Goal: Subscribe to service/newsletter

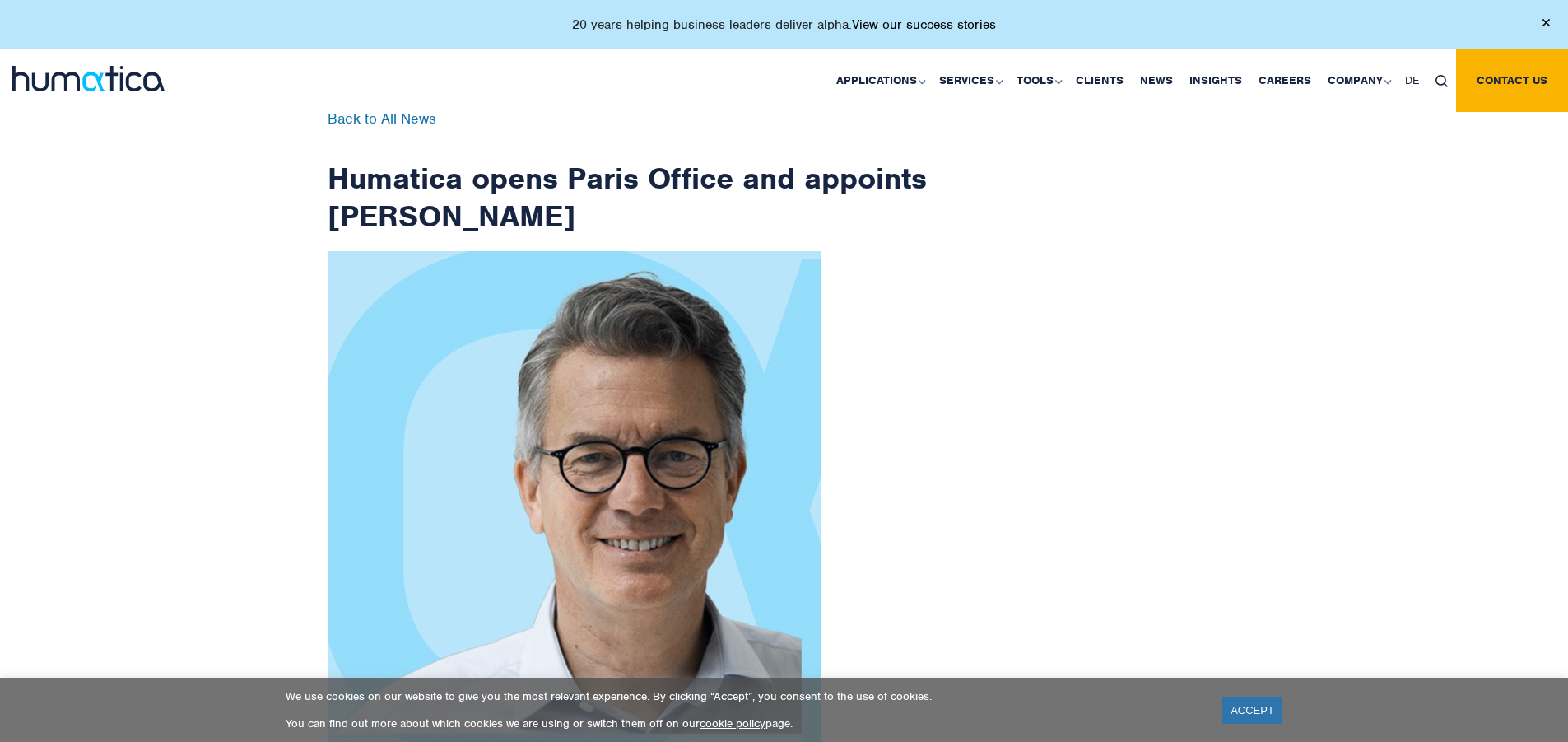
scroll to position [2627, 0]
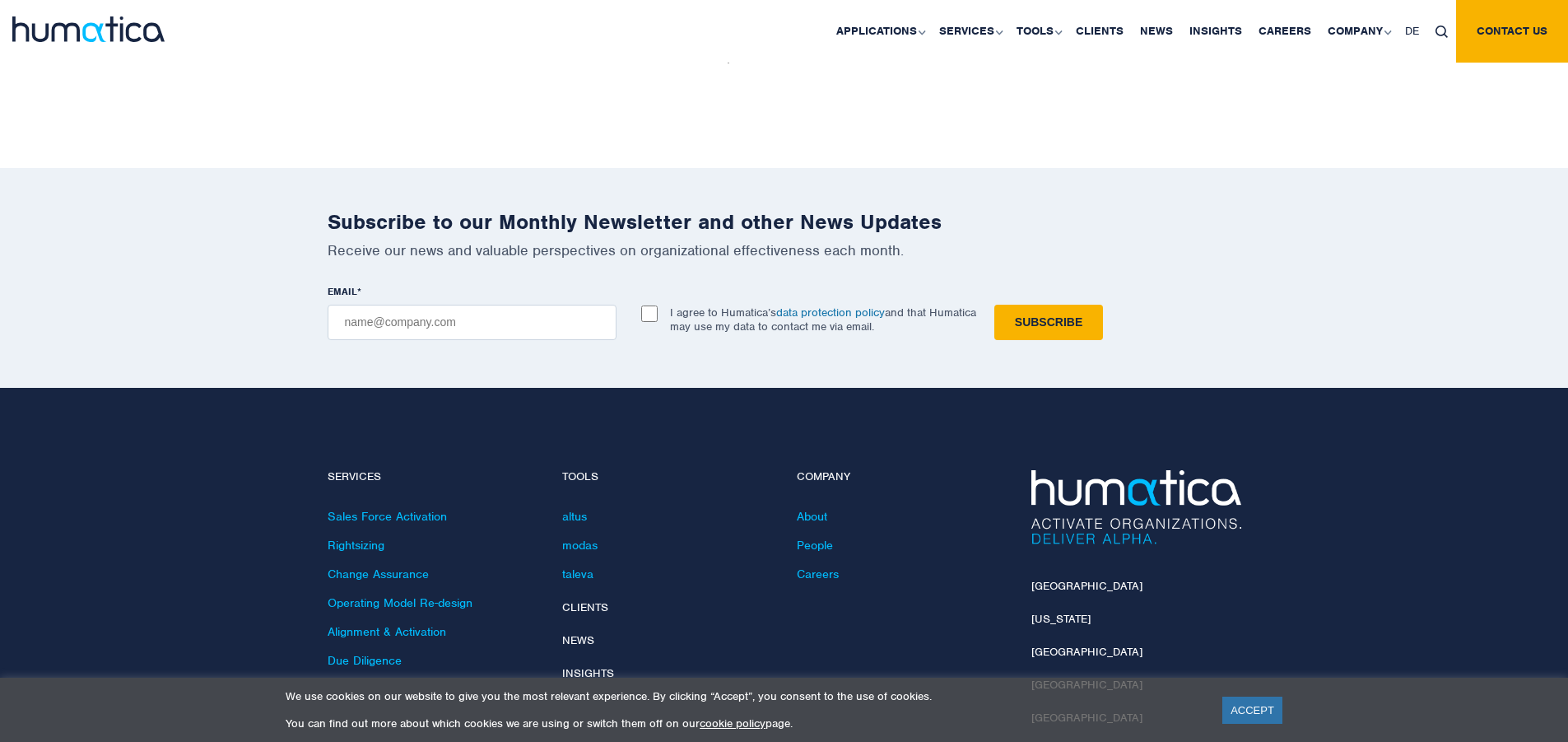
checkbox input "true"
type input "[EMAIL_ADDRESS][DOMAIN_NAME]"
click at [994, 305] on input "Subscribe" at bounding box center [1048, 323] width 108 height 36
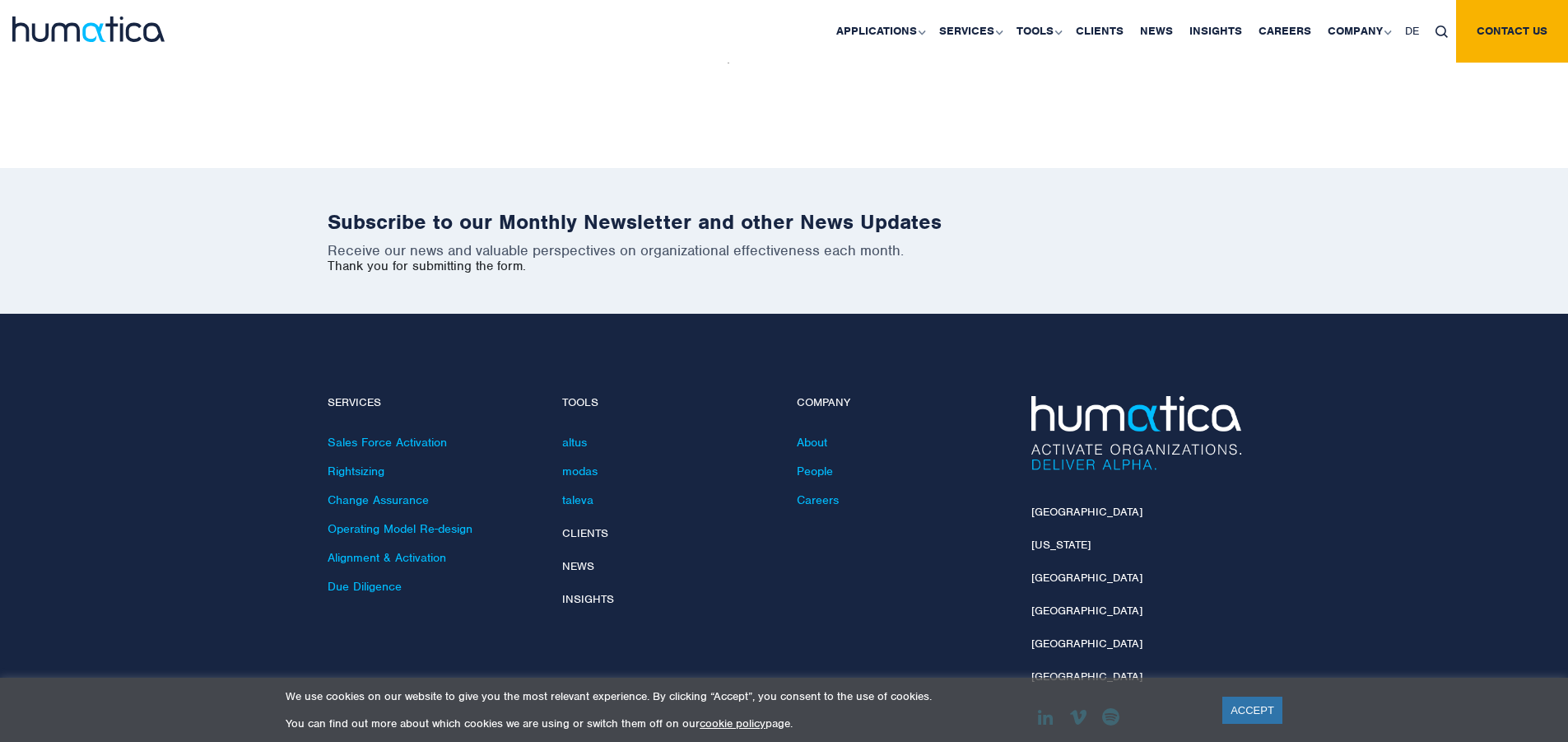
scroll to position [2554, 0]
